Goal: Task Accomplishment & Management: Complete application form

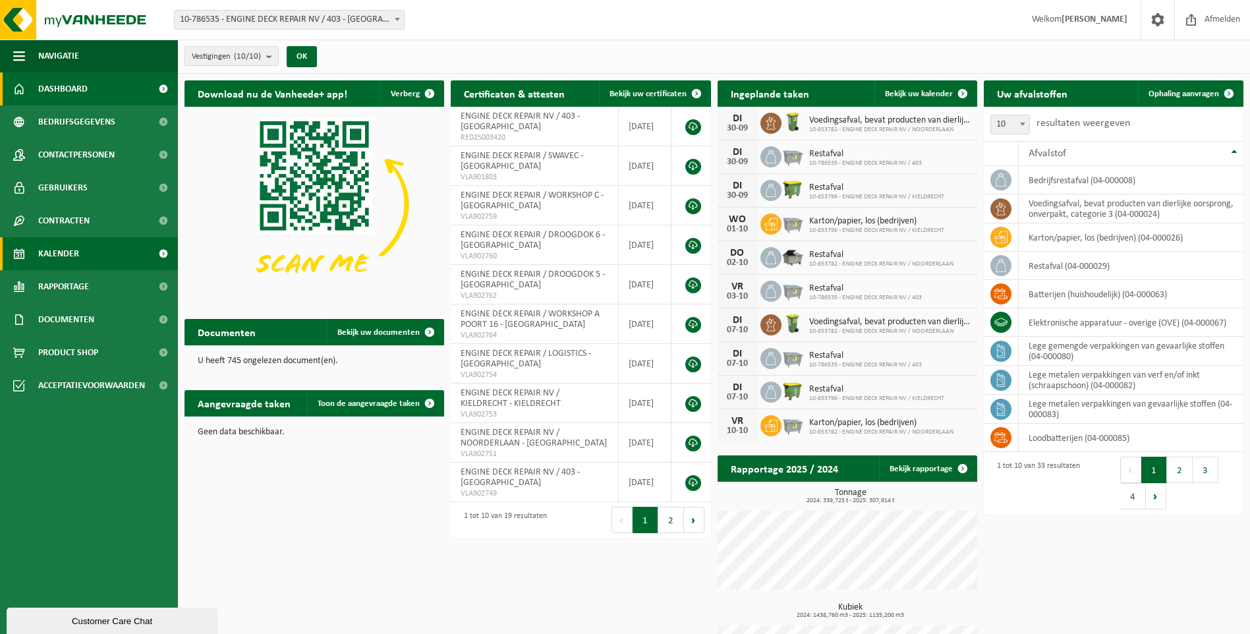
click at [55, 245] on span "Kalender" at bounding box center [58, 253] width 41 height 33
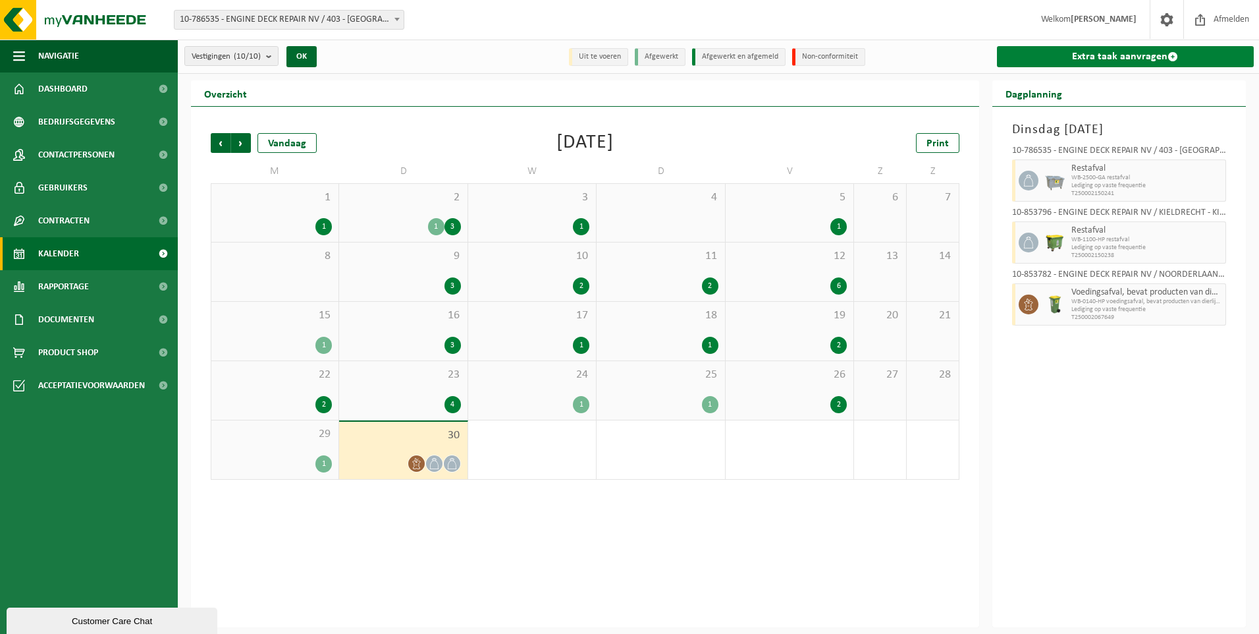
click at [1161, 61] on link "Extra taak aanvragen" at bounding box center [1126, 56] width 258 height 21
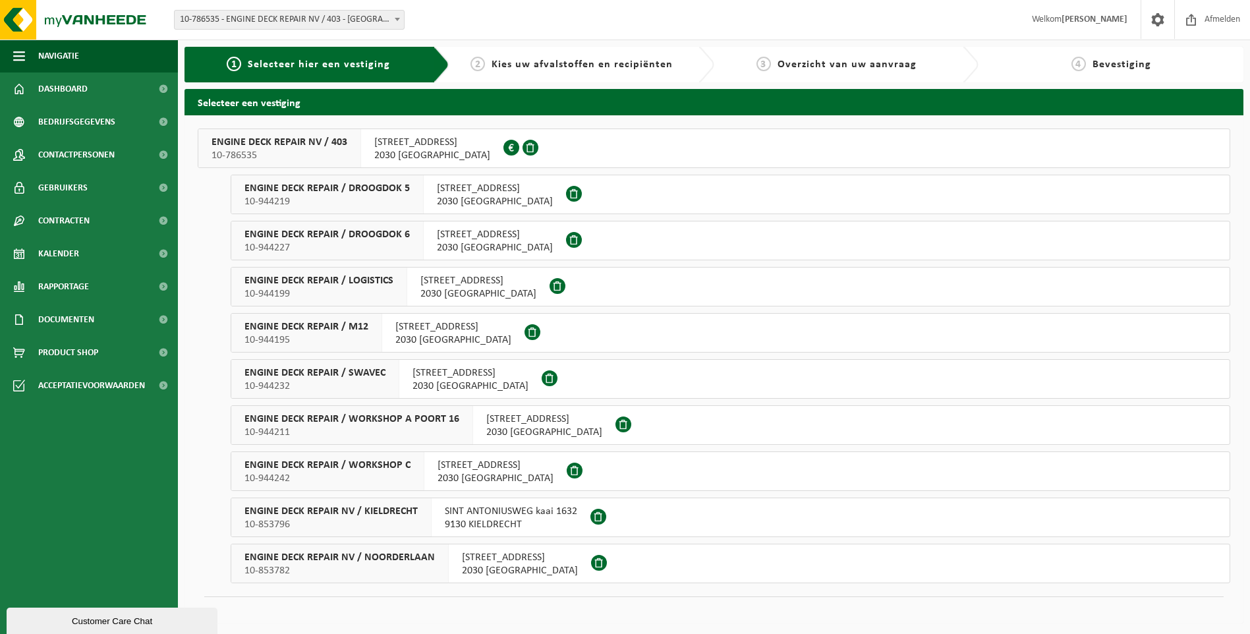
click at [465, 426] on div "ENGINE DECK REPAIR / WORKSHOP A POORT 16 10-944211" at bounding box center [352, 425] width 242 height 38
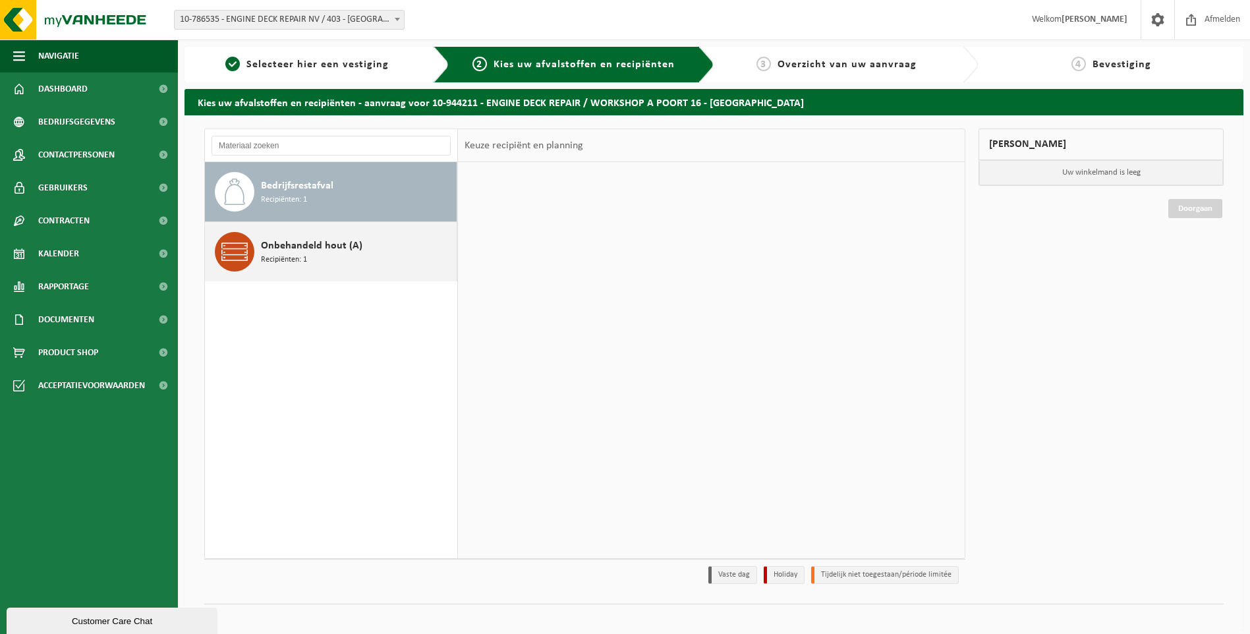
click at [310, 252] on span "Onbehandeld hout (A)" at bounding box center [311, 246] width 101 height 16
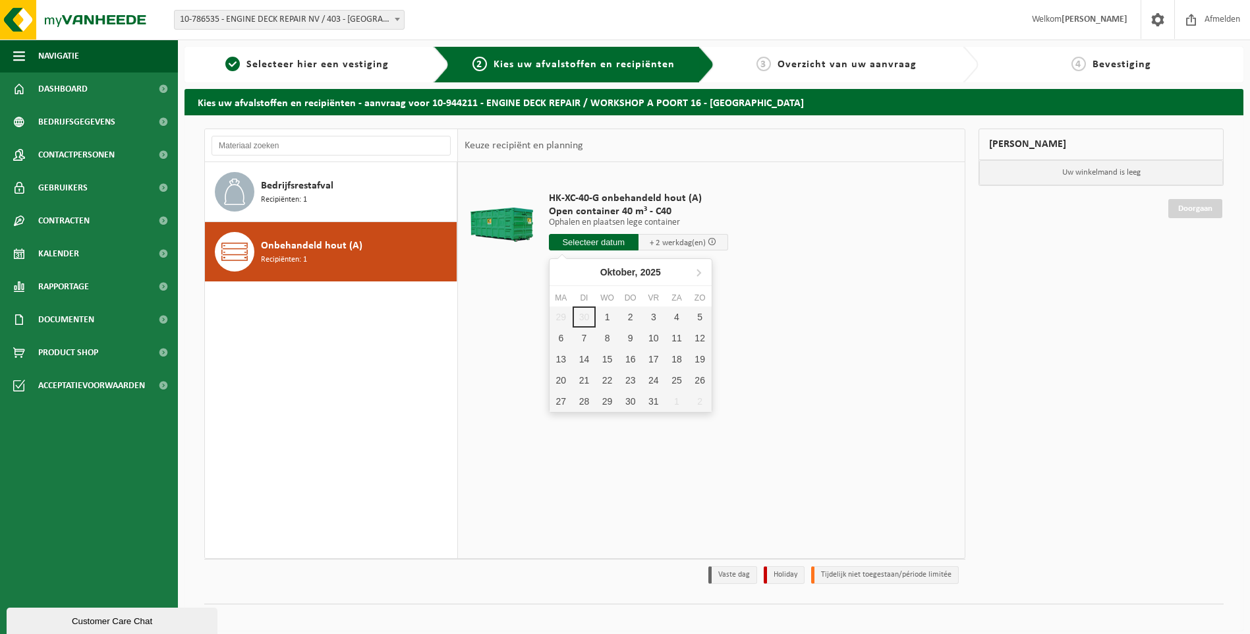
click at [602, 243] on input "text" at bounding box center [594, 242] width 90 height 16
click at [599, 314] on div "1" at bounding box center [606, 316] width 23 height 21
type input "Van 2025-10-01"
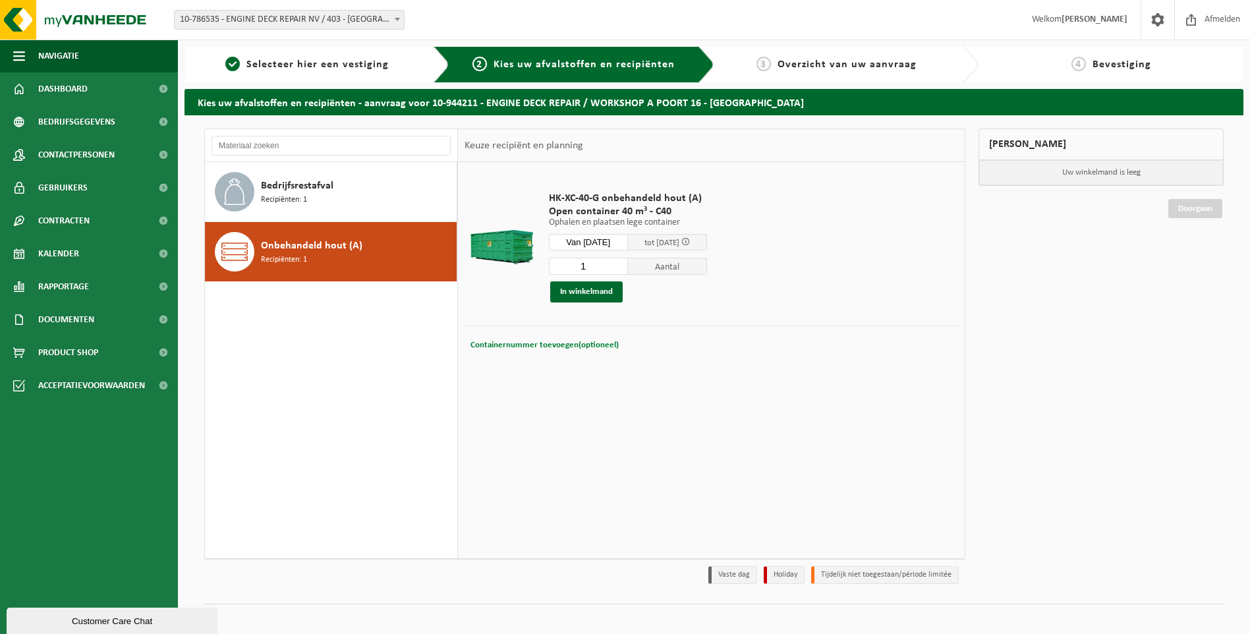
click at [559, 348] on span "Containernummer toevoegen(optioneel)" at bounding box center [544, 345] width 148 height 9
type input "C40.885"
click at [585, 287] on button "In winkelmand" at bounding box center [586, 291] width 72 height 21
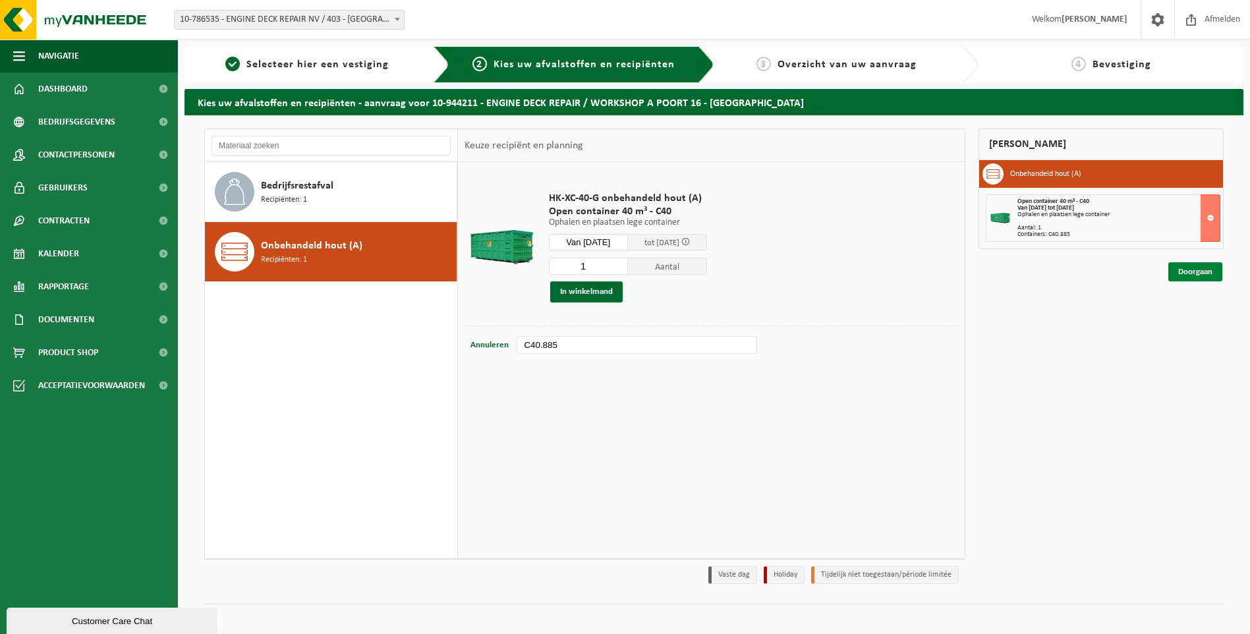
click at [1192, 270] on link "Doorgaan" at bounding box center [1195, 271] width 54 height 19
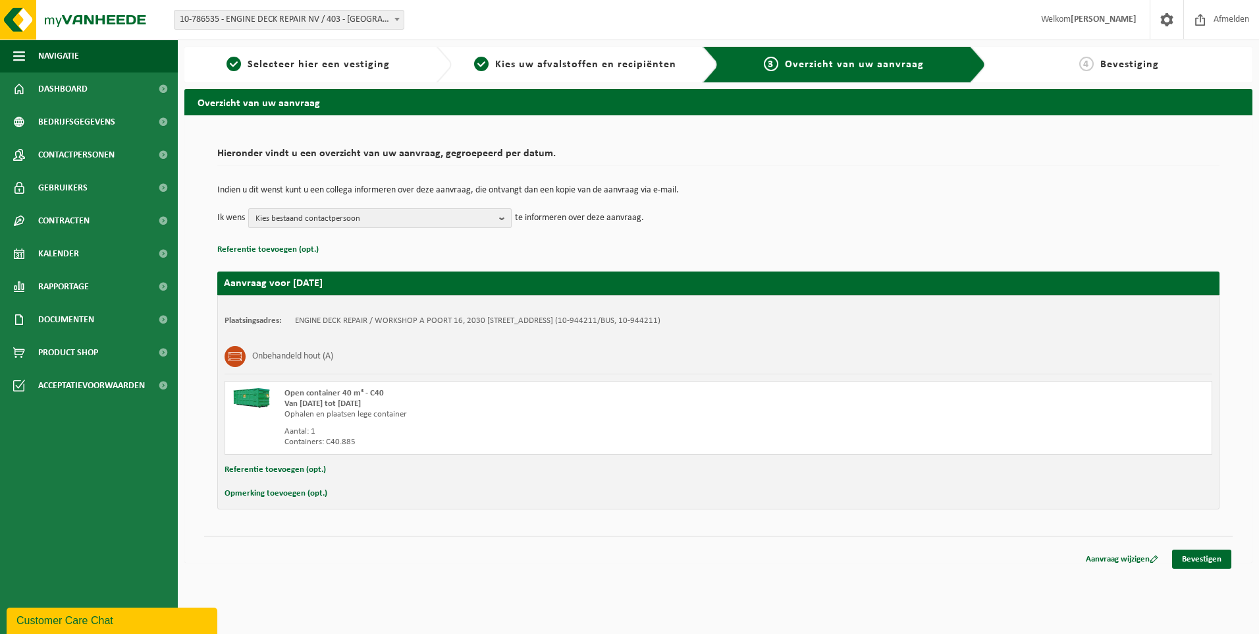
click at [426, 226] on span "Kies bestaand contactpersoon" at bounding box center [375, 219] width 238 height 20
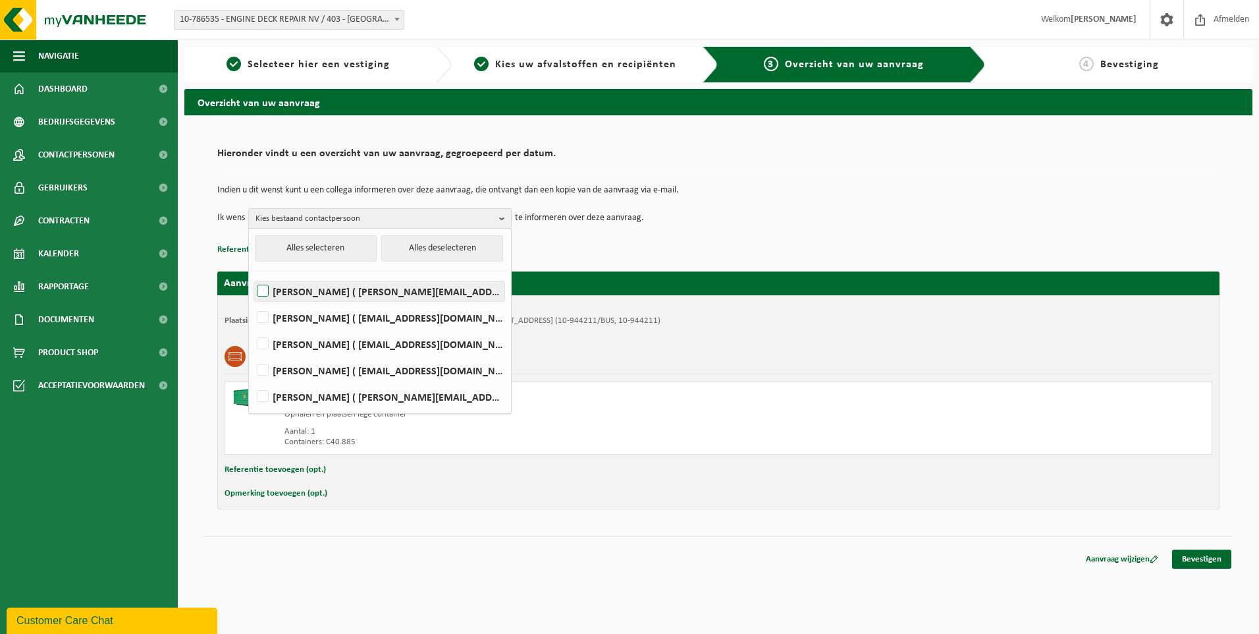
click at [329, 290] on label "[PERSON_NAME] ( [PERSON_NAME][EMAIL_ADDRESS][PERSON_NAME][DOMAIN_NAME] )" at bounding box center [379, 291] width 250 height 20
click at [252, 275] on input "Elizabeth Evans ( elizabeth.evans@edr-antwerp.eu )" at bounding box center [252, 274] width 1 height 1
checkbox input "true"
click at [321, 316] on label "LIEVEN GILLIS ( lieven@consultes.be )" at bounding box center [379, 318] width 250 height 20
click at [252, 301] on input "LIEVEN GILLIS ( lieven@consultes.be )" at bounding box center [252, 300] width 1 height 1
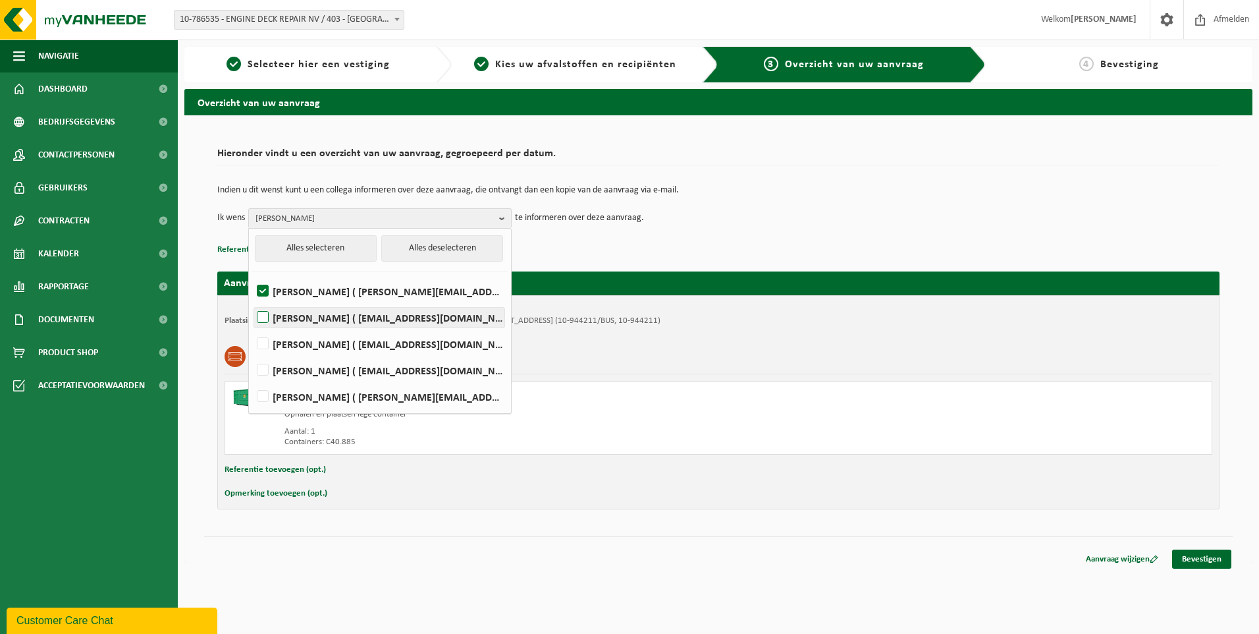
checkbox input "true"
click at [321, 339] on label "FRÉDÉRIC LYTENS ( flytens@edr-antwerp.eu )" at bounding box center [379, 344] width 250 height 20
click at [252, 327] on input "FRÉDÉRIC LYTENS ( flytens@edr-antwerp.eu )" at bounding box center [252, 327] width 1 height 1
checkbox input "true"
click at [864, 227] on td "Ik wens Elizabeth Evans, LIEVEN GILLIS, FRÉDÉRIC LYTENS Alles selecteren Alles …" at bounding box center [718, 218] width 1003 height 20
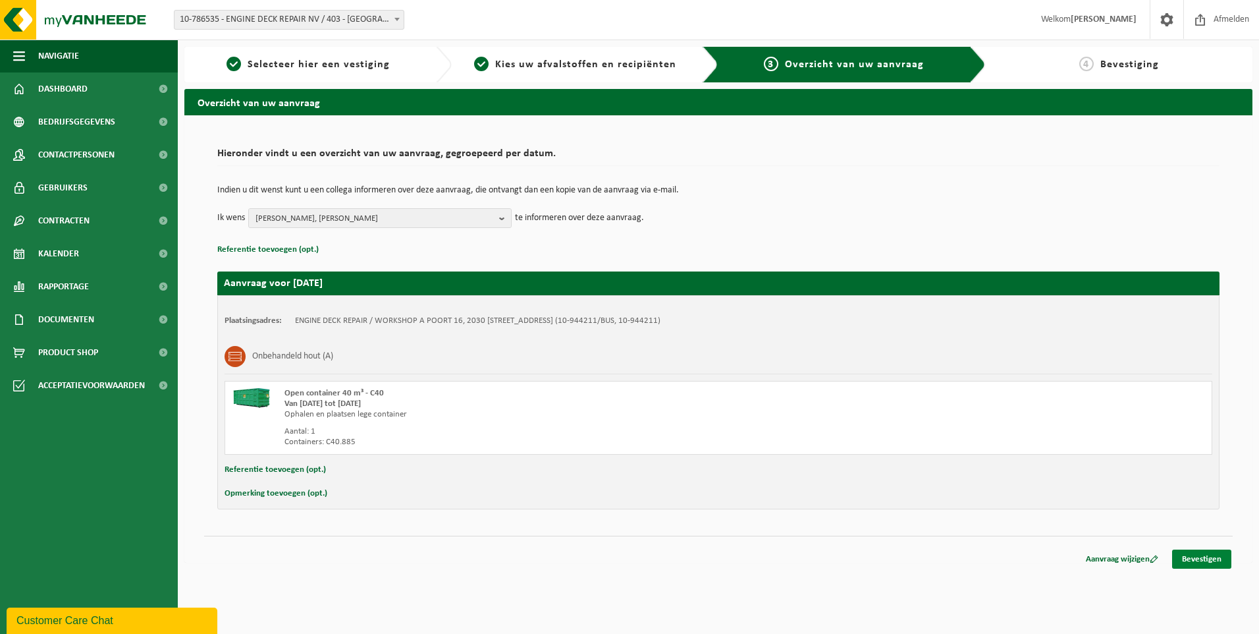
click at [1182, 557] on link "Bevestigen" at bounding box center [1202, 558] width 59 height 19
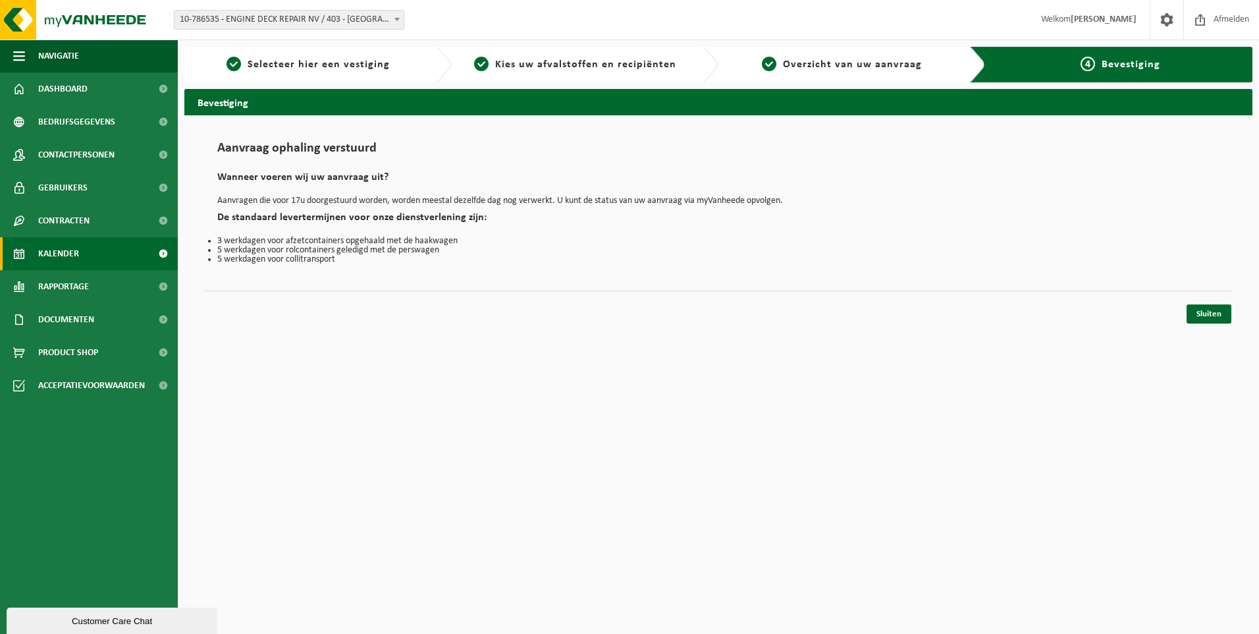
click at [60, 252] on span "Kalender" at bounding box center [58, 253] width 41 height 33
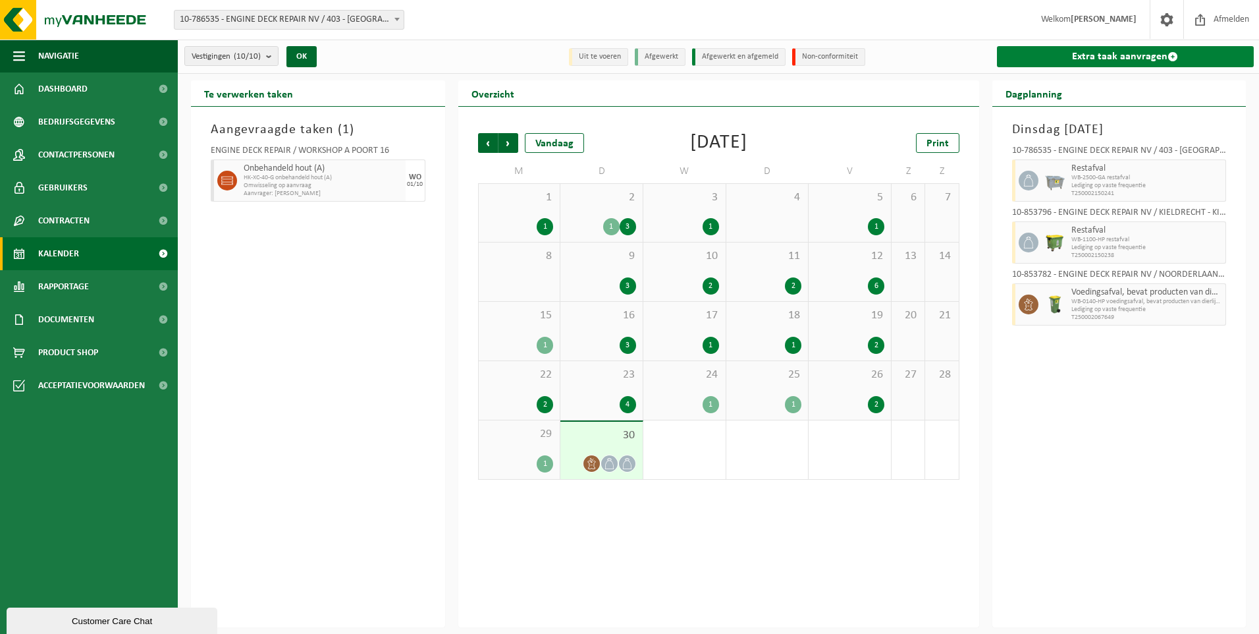
click at [1200, 56] on link "Extra taak aanvragen" at bounding box center [1126, 56] width 258 height 21
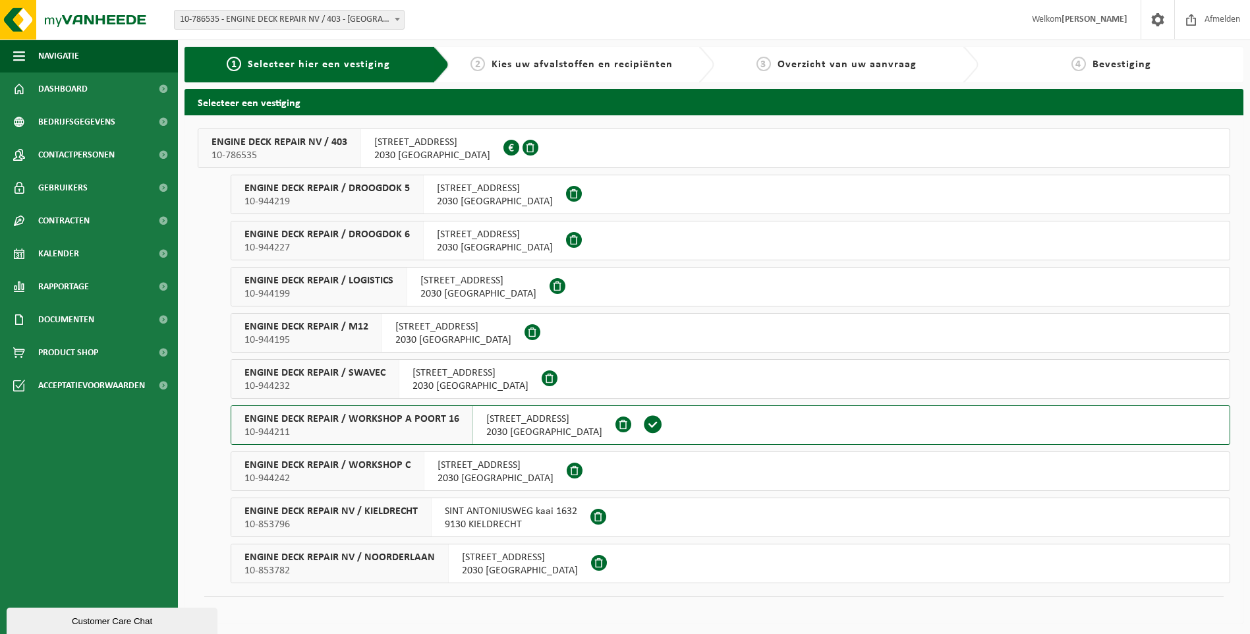
click at [415, 189] on div "ENGINE DECK REPAIR / DROOGDOK 5 10-944219" at bounding box center [327, 194] width 192 height 38
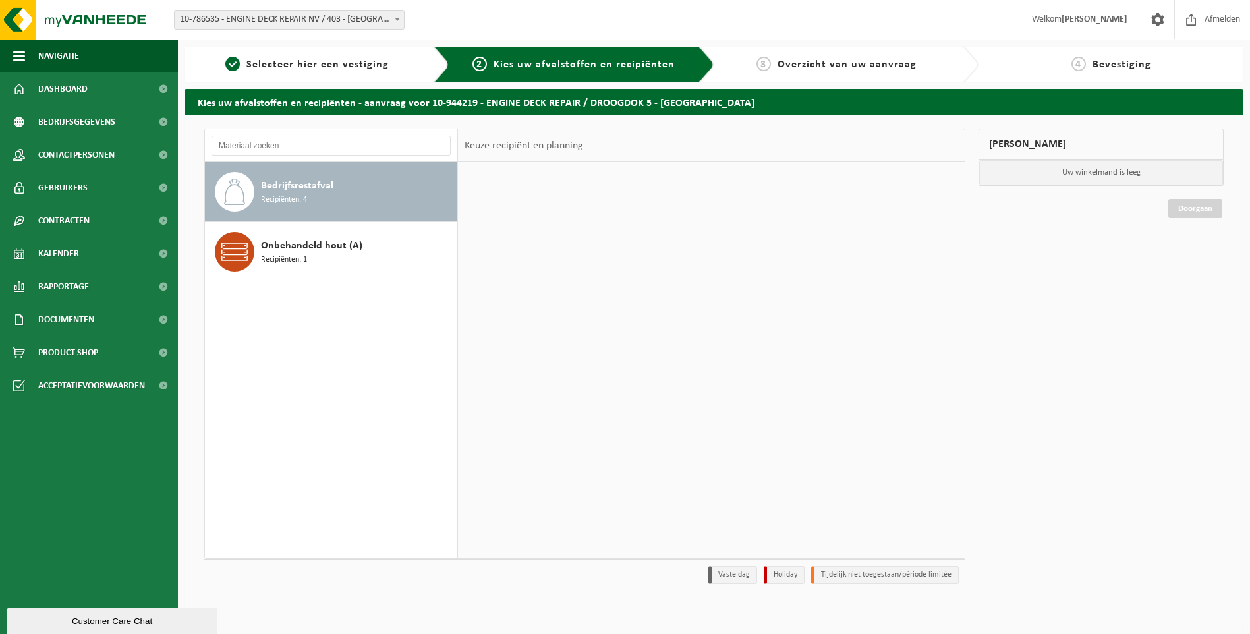
click at [323, 194] on div "Bedrijfsrestafval Recipiënten: 4" at bounding box center [357, 192] width 192 height 40
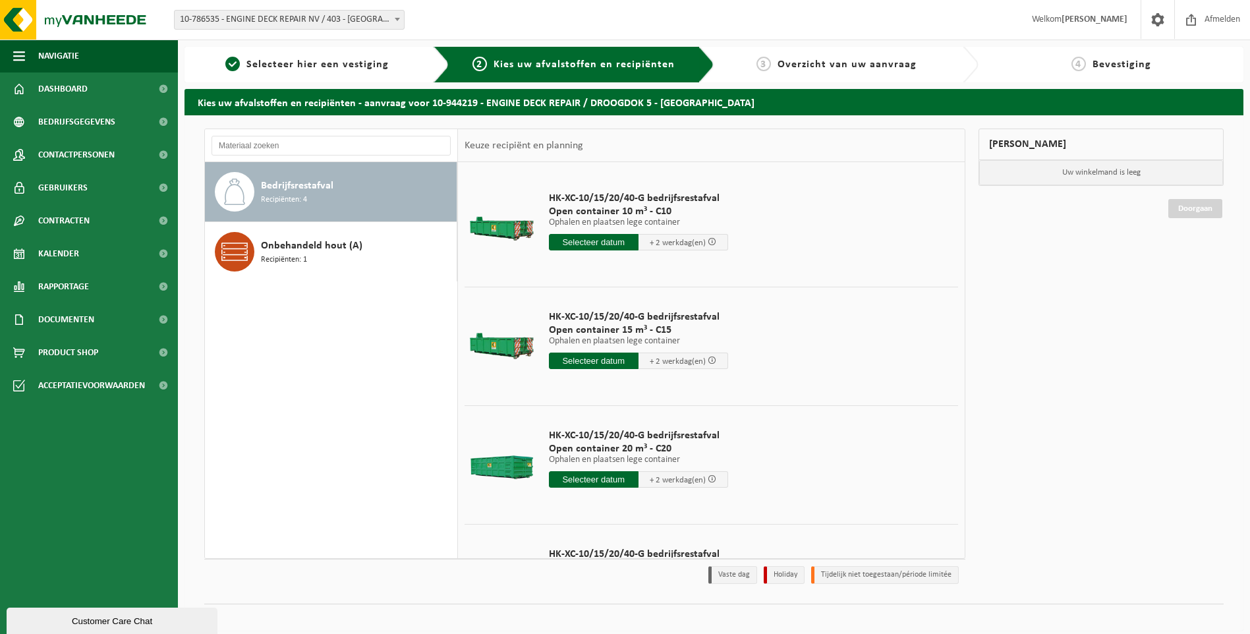
click at [595, 479] on input "text" at bounding box center [594, 479] width 90 height 16
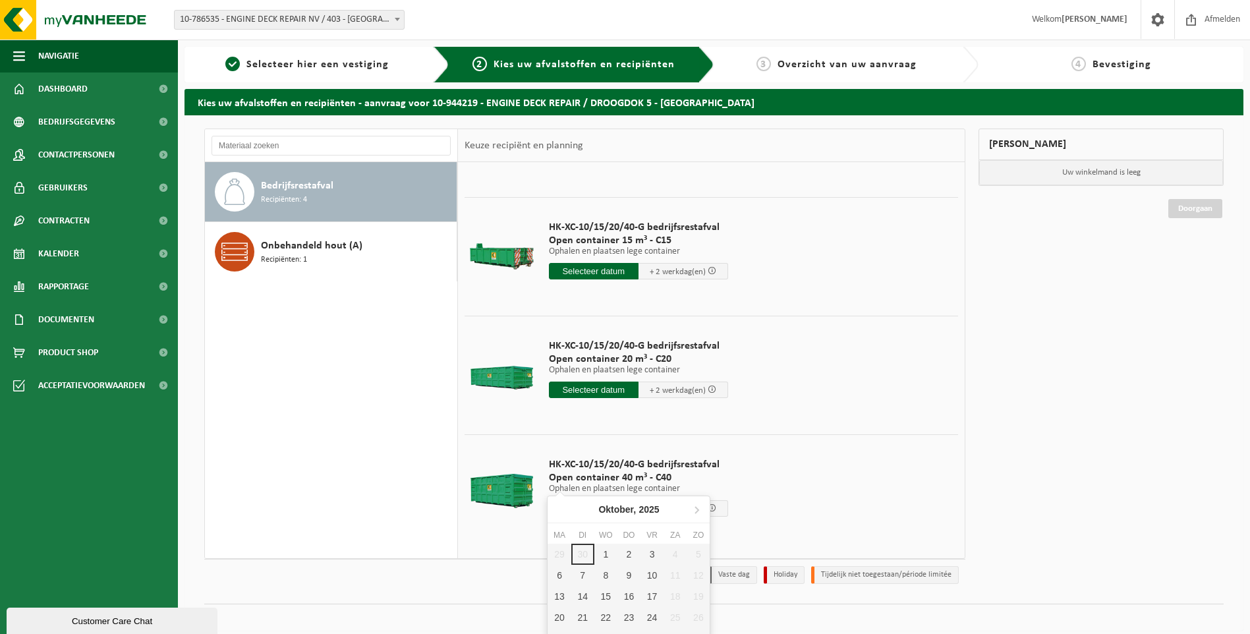
scroll to position [92, 0]
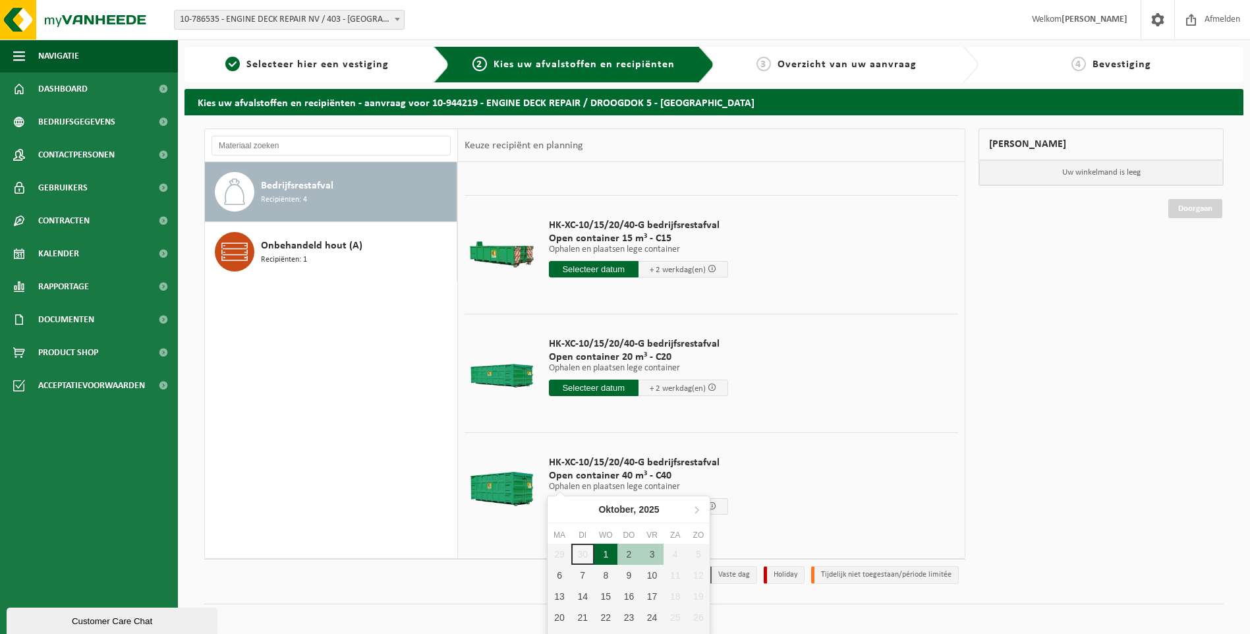
click at [603, 555] on div "1" at bounding box center [605, 553] width 23 height 21
type input "Van 2025-10-01"
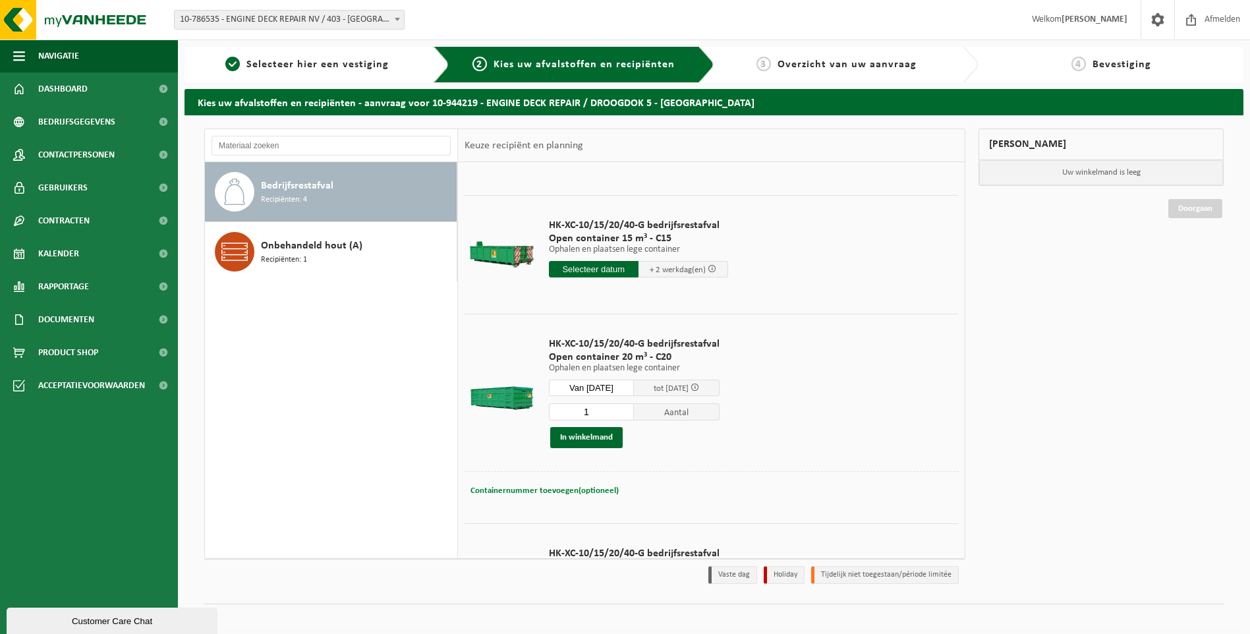
click at [549, 491] on span "Containernummer toevoegen(optioneel)" at bounding box center [544, 490] width 148 height 9
type input "C20.1444"
click at [568, 435] on button "In winkelmand" at bounding box center [586, 437] width 72 height 21
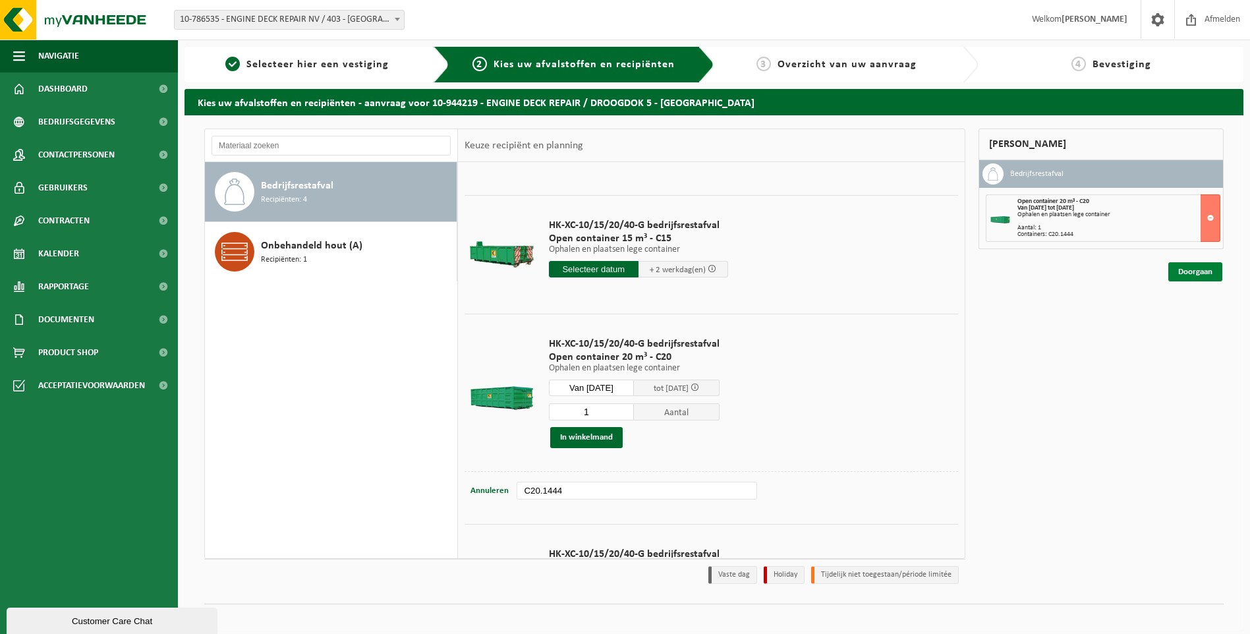
click at [1198, 270] on link "Doorgaan" at bounding box center [1195, 271] width 54 height 19
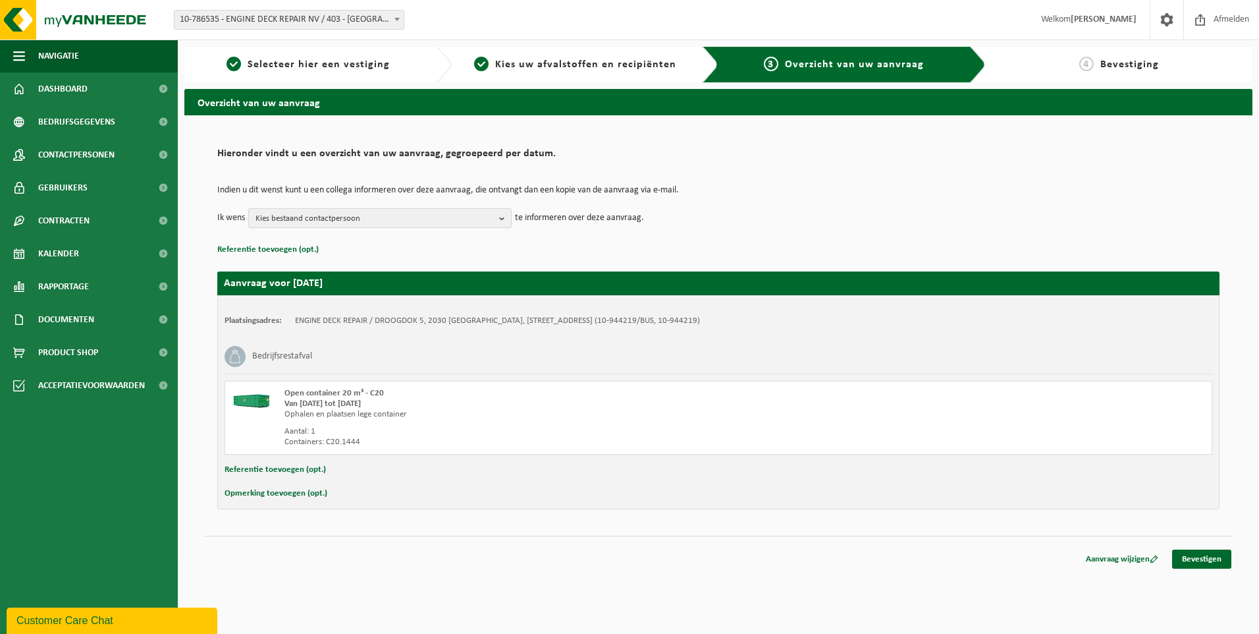
click at [294, 215] on span "Kies bestaand contactpersoon" at bounding box center [375, 219] width 238 height 20
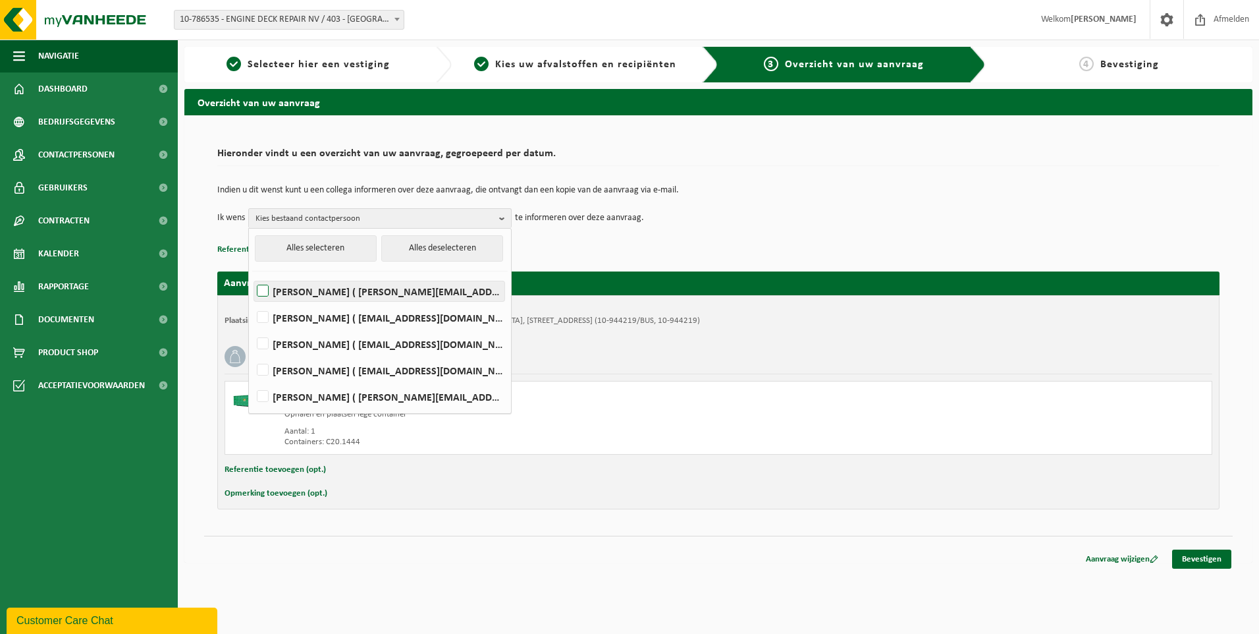
click at [308, 292] on label "[PERSON_NAME] ( [PERSON_NAME][EMAIL_ADDRESS][PERSON_NAME][DOMAIN_NAME] )" at bounding box center [379, 291] width 250 height 20
click at [252, 275] on input "[PERSON_NAME] ( [PERSON_NAME][EMAIL_ADDRESS][PERSON_NAME][DOMAIN_NAME] )" at bounding box center [252, 274] width 1 height 1
checkbox input "true"
click at [306, 324] on label "[PERSON_NAME] ( [EMAIL_ADDRESS][DOMAIN_NAME] )" at bounding box center [379, 318] width 250 height 20
click at [252, 301] on input "[PERSON_NAME] ( [EMAIL_ADDRESS][DOMAIN_NAME] )" at bounding box center [252, 300] width 1 height 1
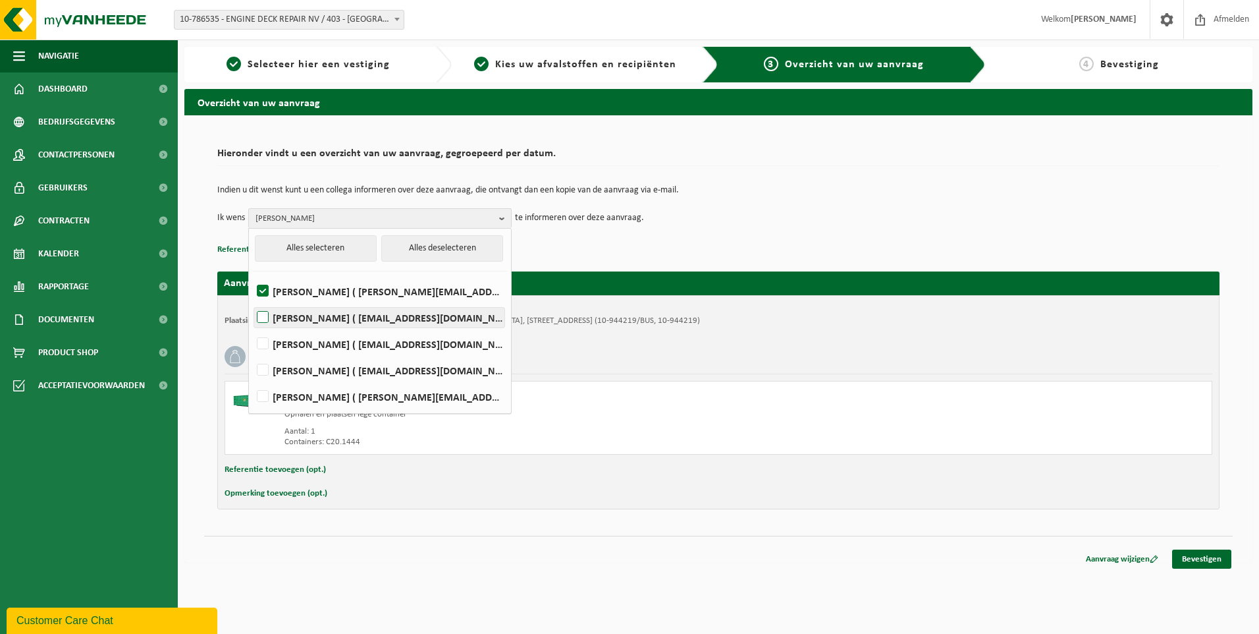
checkbox input "true"
click at [308, 348] on label "[PERSON_NAME] ( [EMAIL_ADDRESS][DOMAIN_NAME] )" at bounding box center [379, 344] width 250 height 20
click at [252, 327] on input "[PERSON_NAME] ( [EMAIL_ADDRESS][DOMAIN_NAME] )" at bounding box center [252, 327] width 1 height 1
checkbox input "true"
click at [881, 217] on td "Ik wens [PERSON_NAME], [PERSON_NAME] Alles selecteren Alles deselecteren [PERSO…" at bounding box center [718, 218] width 1003 height 20
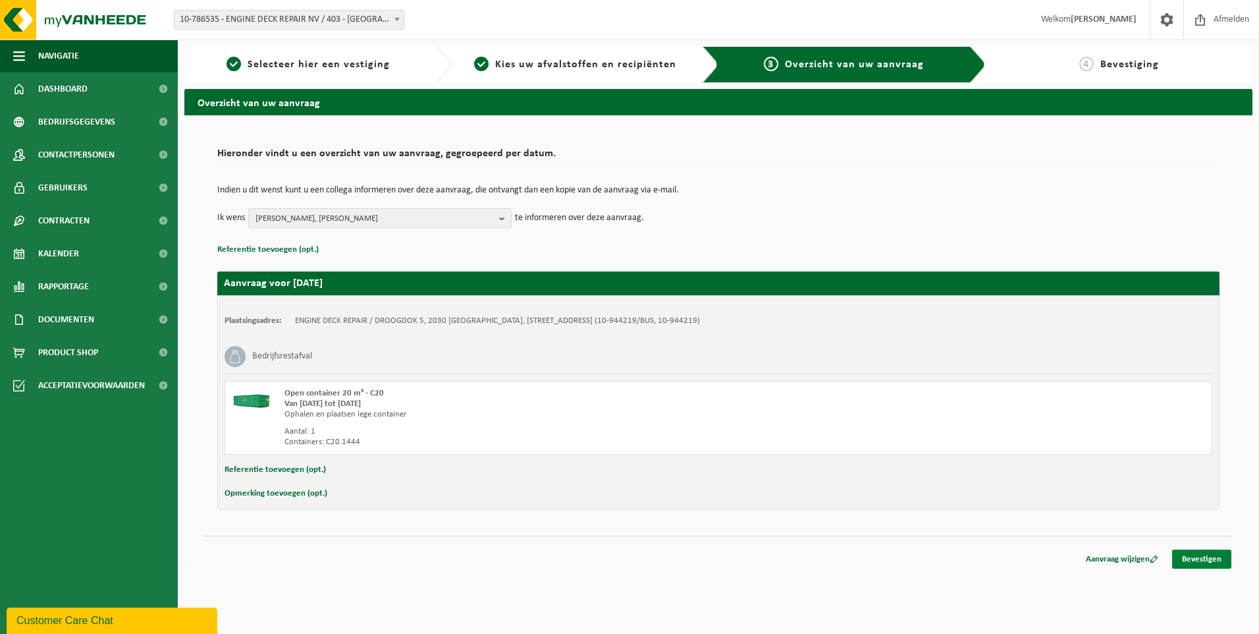
click at [1215, 563] on link "Bevestigen" at bounding box center [1202, 558] width 59 height 19
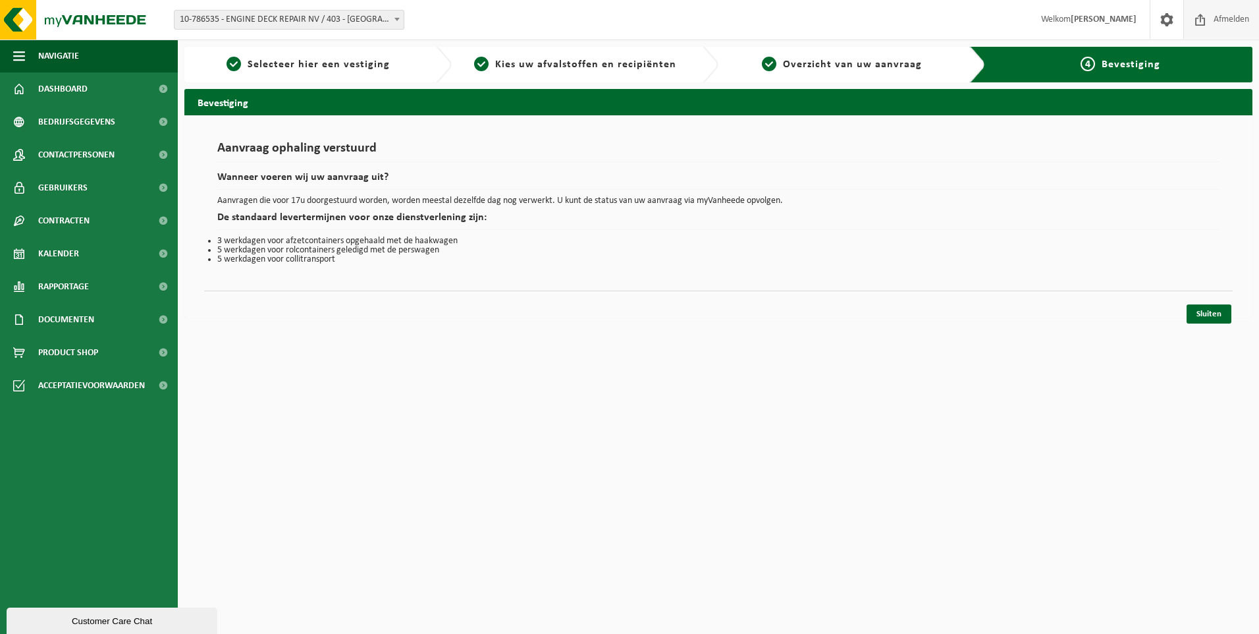
click at [1221, 20] on span "Afmelden" at bounding box center [1232, 19] width 42 height 39
